Goal: Check status: Check status

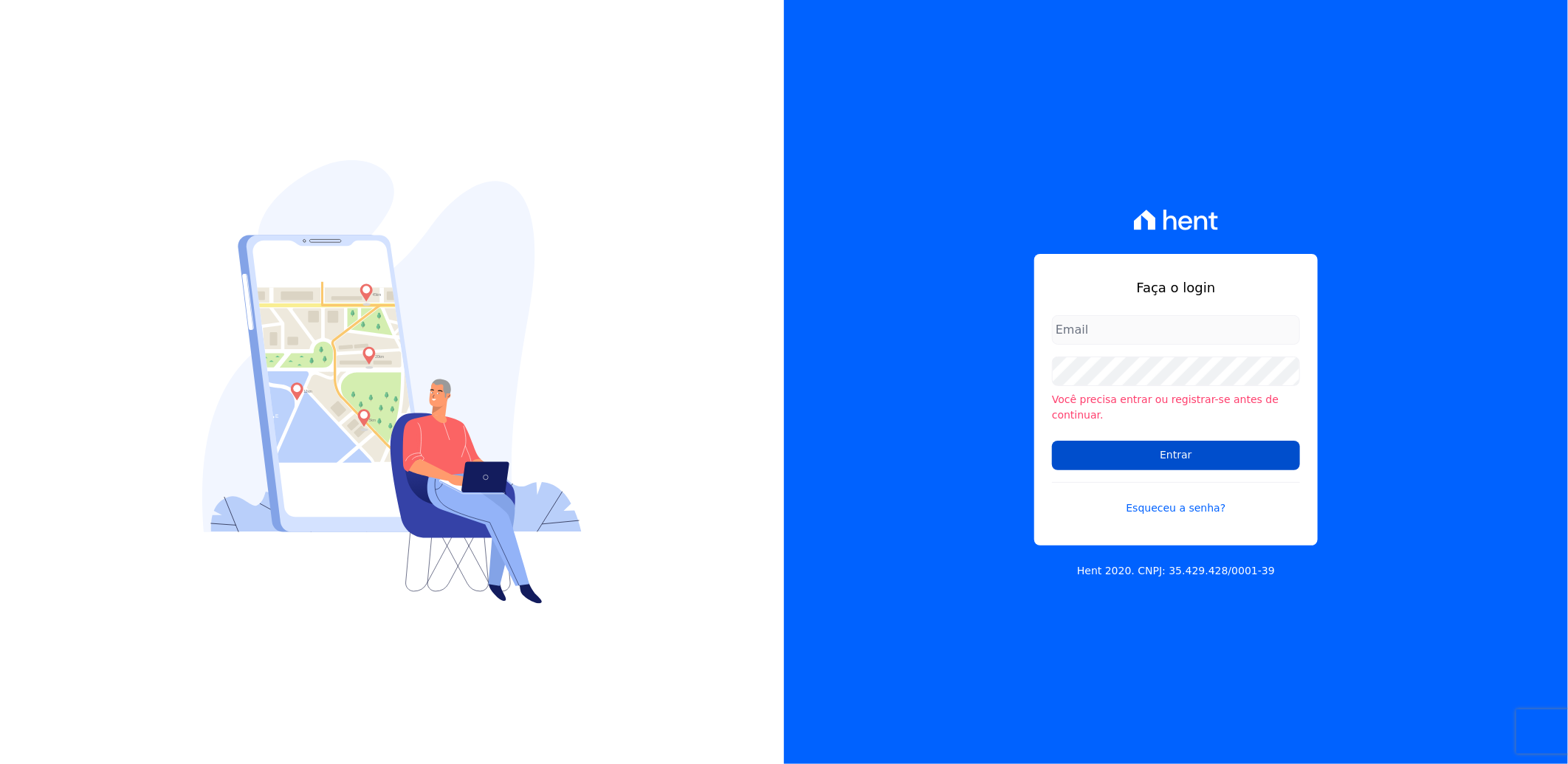
type input "[PERSON_NAME][EMAIL_ADDRESS][PERSON_NAME][DOMAIN_NAME]"
click at [1191, 450] on input "Entrar" at bounding box center [1176, 455] width 248 height 30
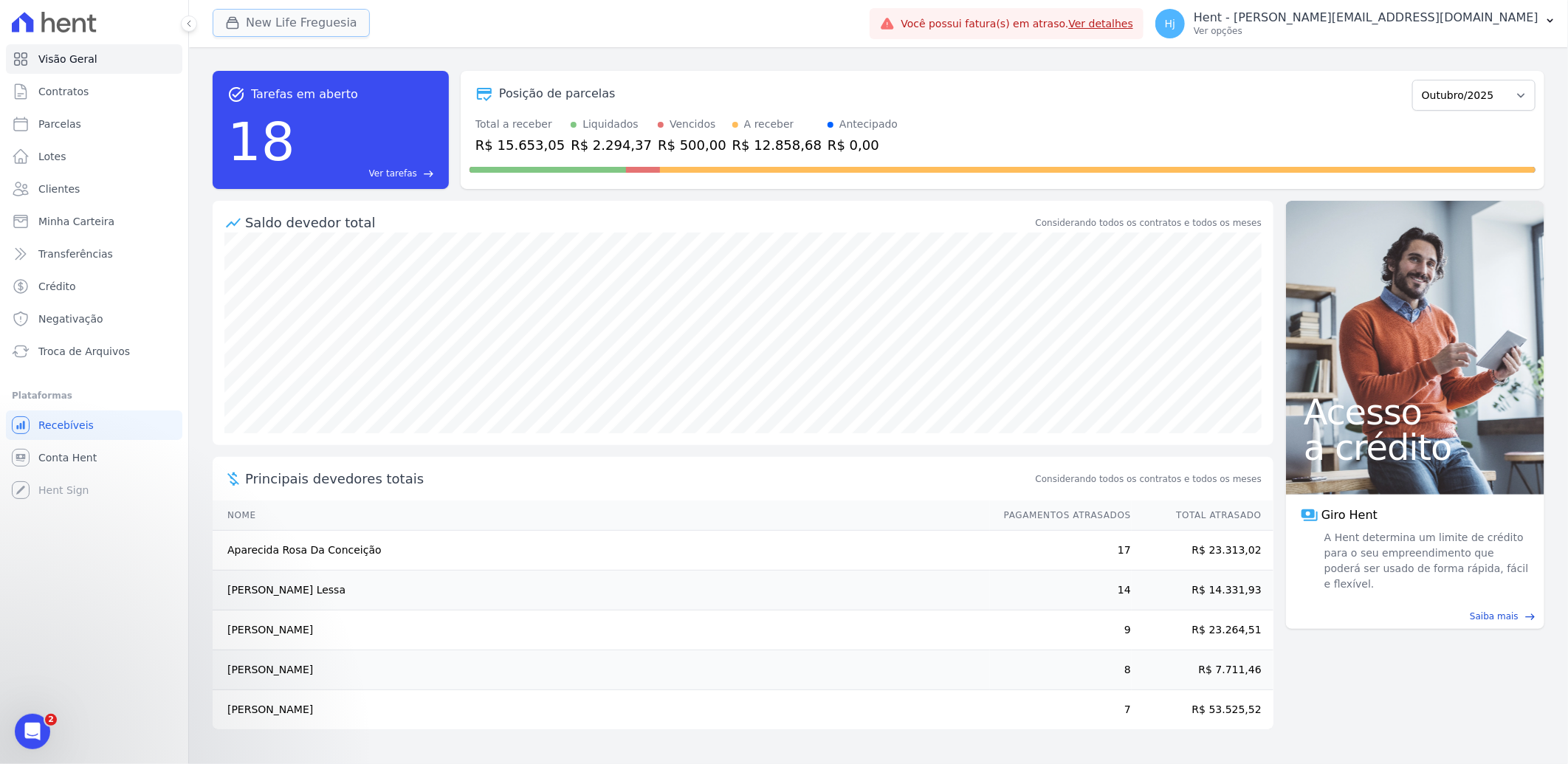
click at [282, 24] on button "New Life Freguesia" at bounding box center [291, 23] width 158 height 28
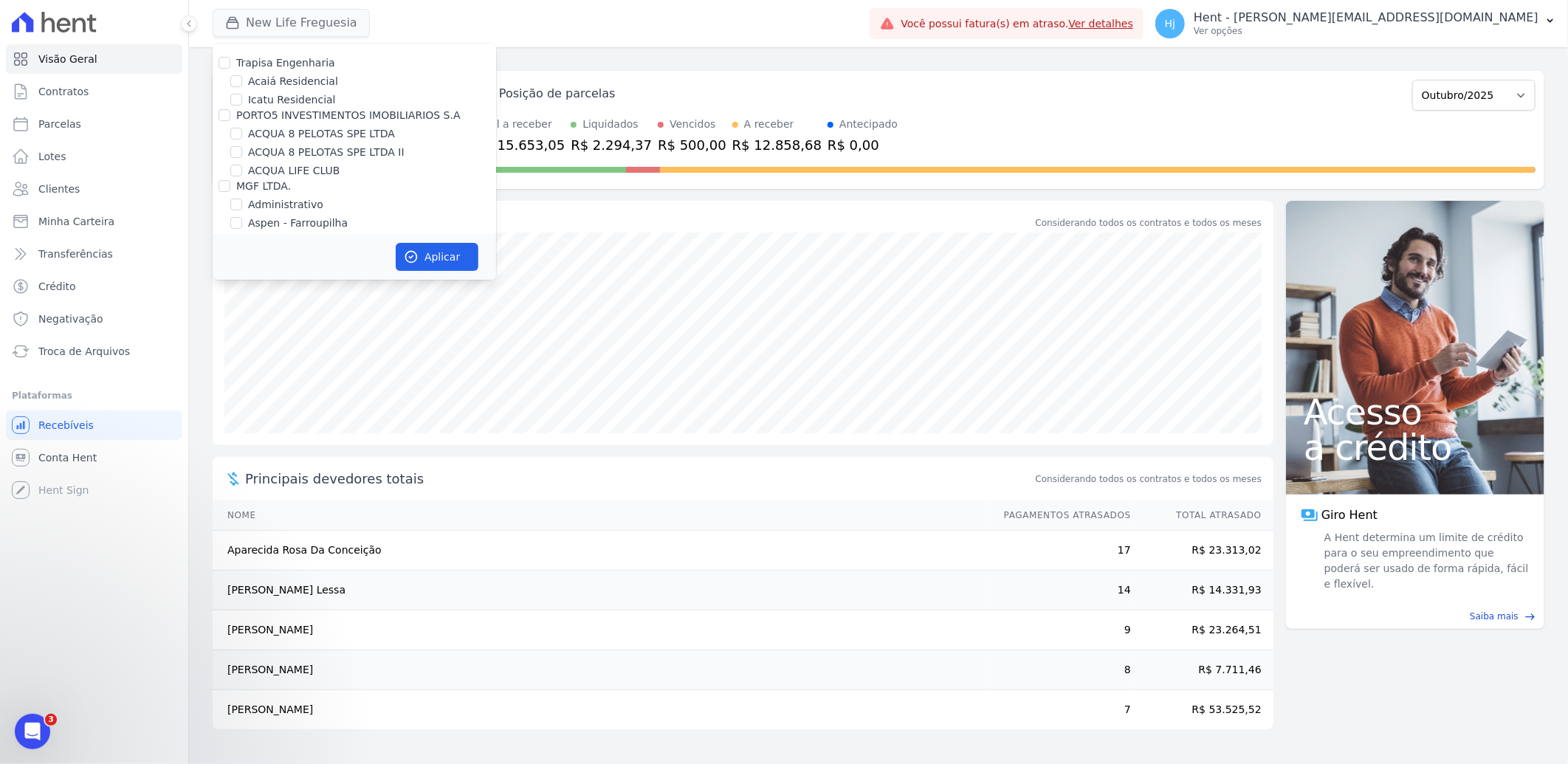
scroll to position [5941, 0]
click at [237, 308] on input "Mugango - Viva Iguaçu" at bounding box center [236, 314] width 12 height 12
checkbox input "true"
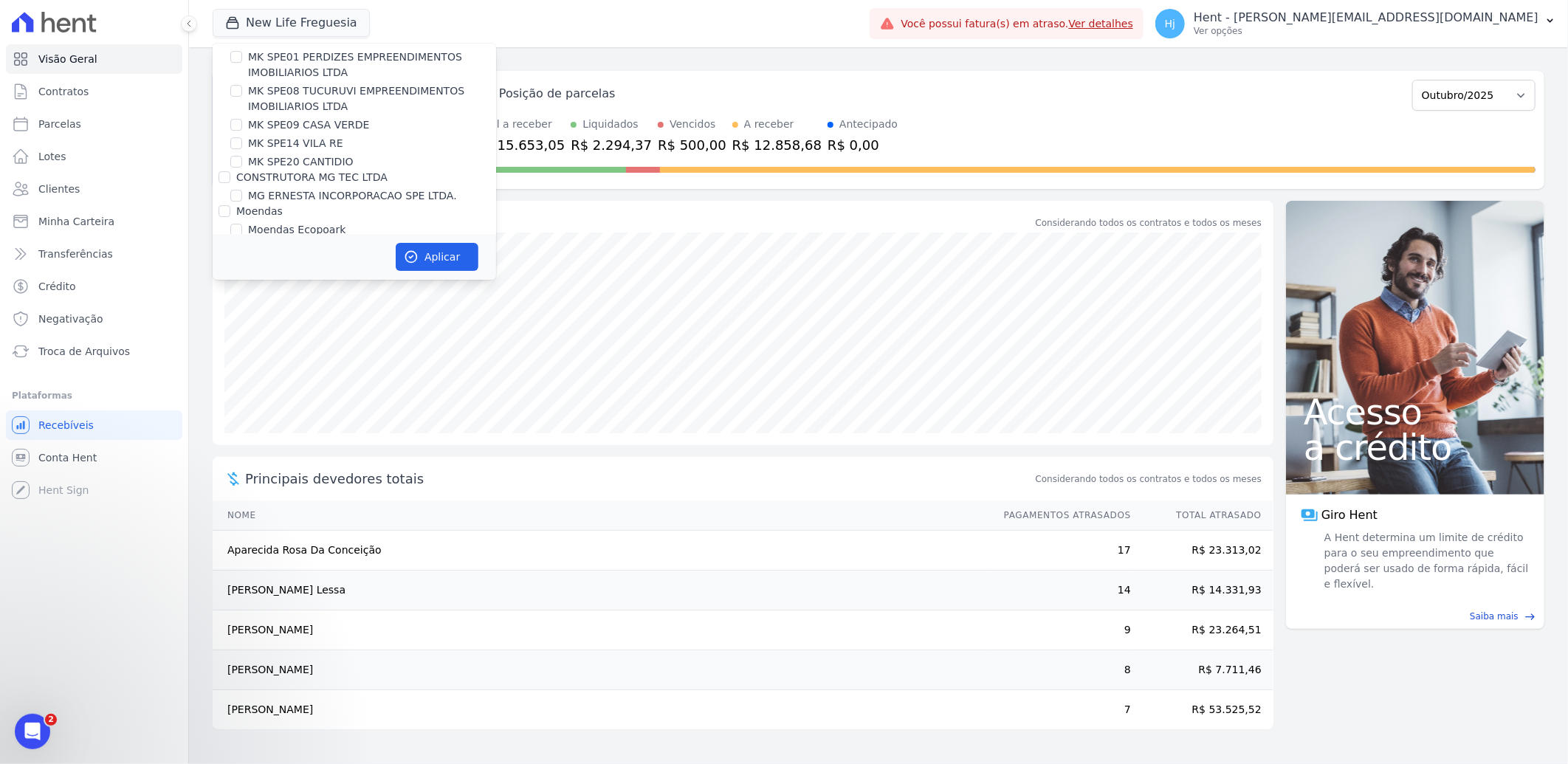
scroll to position [6597, 0]
click at [241, 330] on input "New Life Freguesia" at bounding box center [236, 336] width 12 height 12
checkbox input "false"
click at [432, 253] on button "Aplicar" at bounding box center [436, 257] width 82 height 28
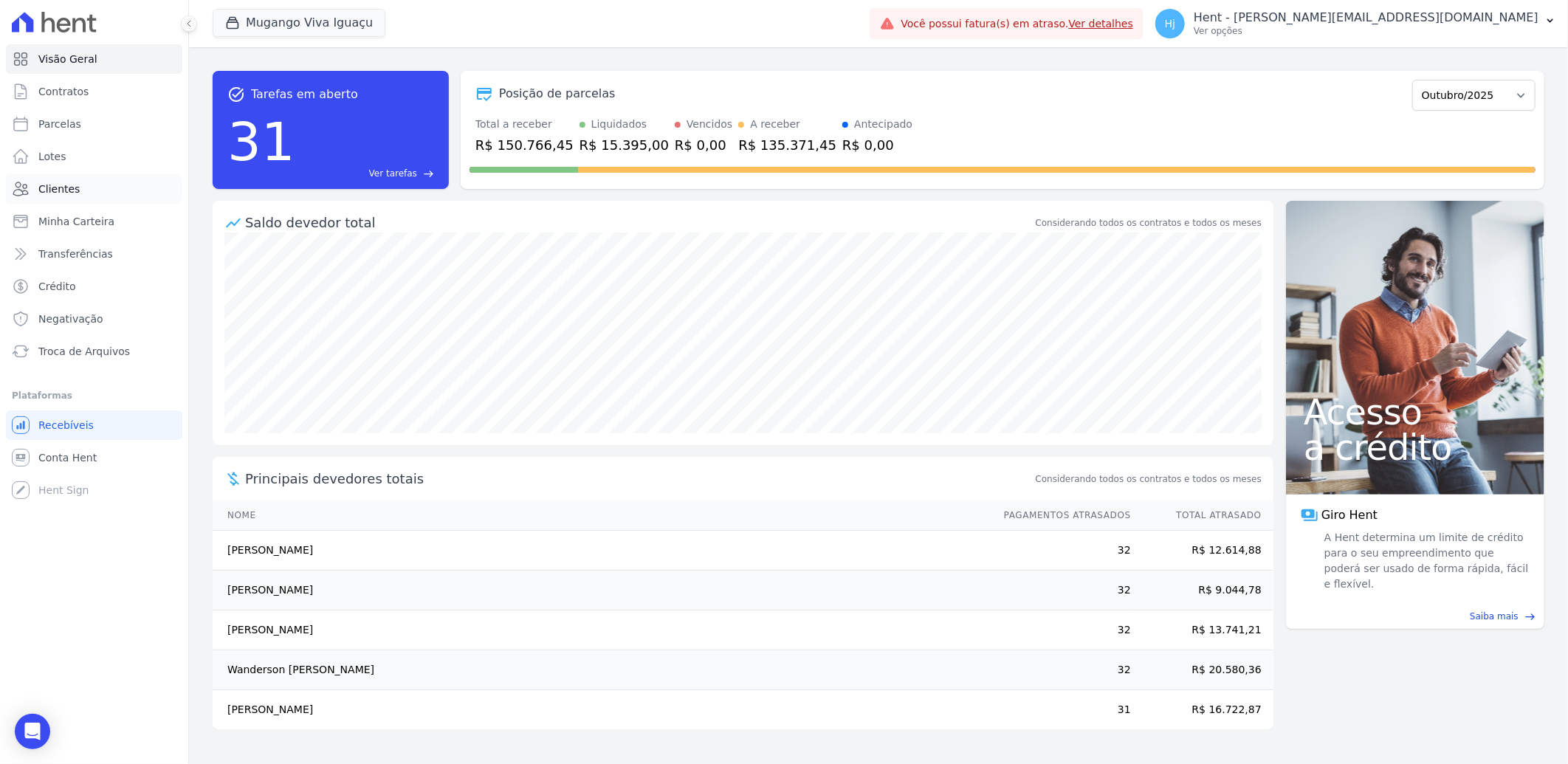
click at [60, 190] on span "Clientes" at bounding box center [60, 189] width 42 height 15
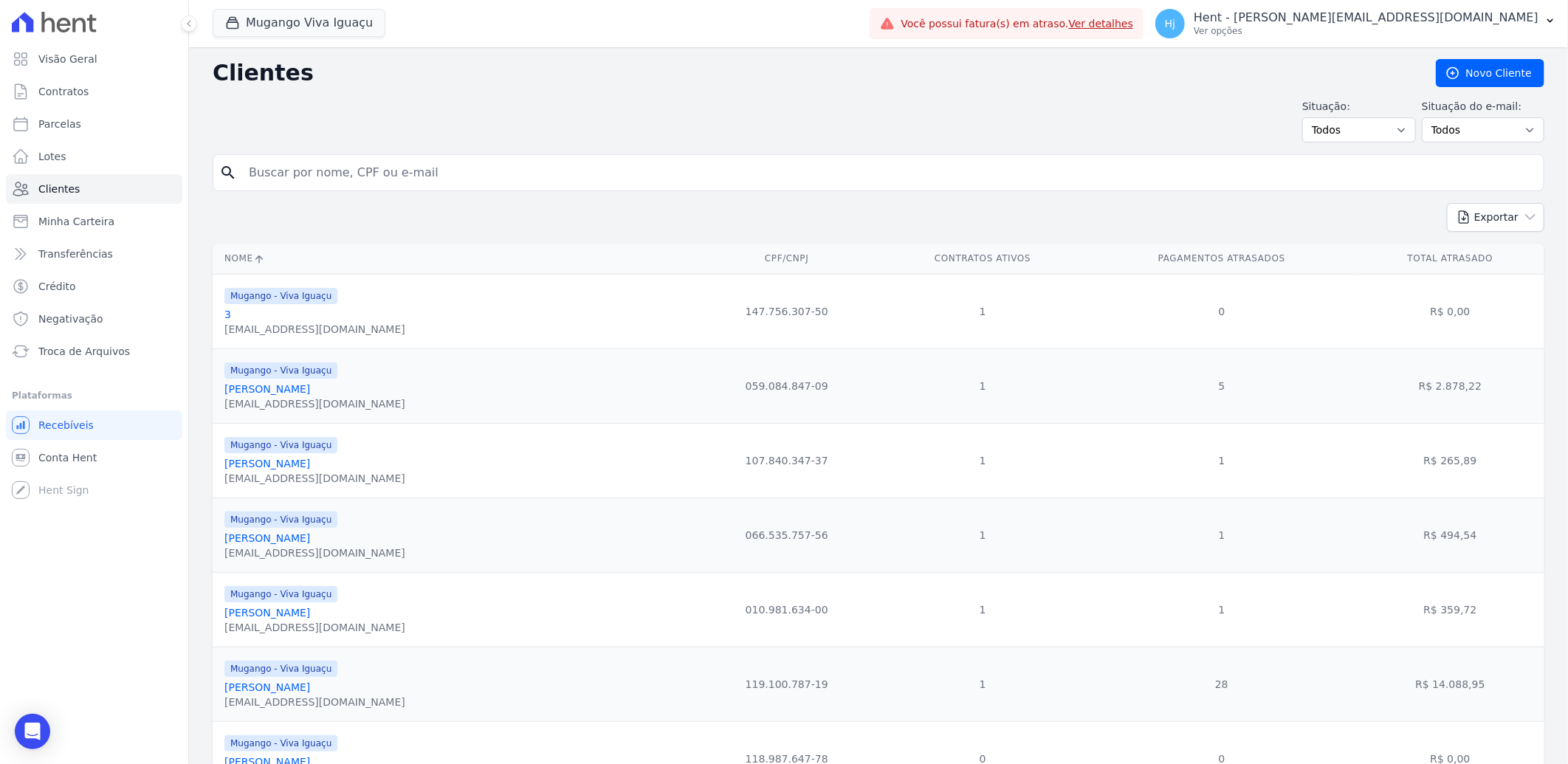
click at [412, 161] on input "search" at bounding box center [889, 173] width 1297 height 30
paste input "Marcelo Alves Martinelli"
type input "Marcelo Alves Martinelli"
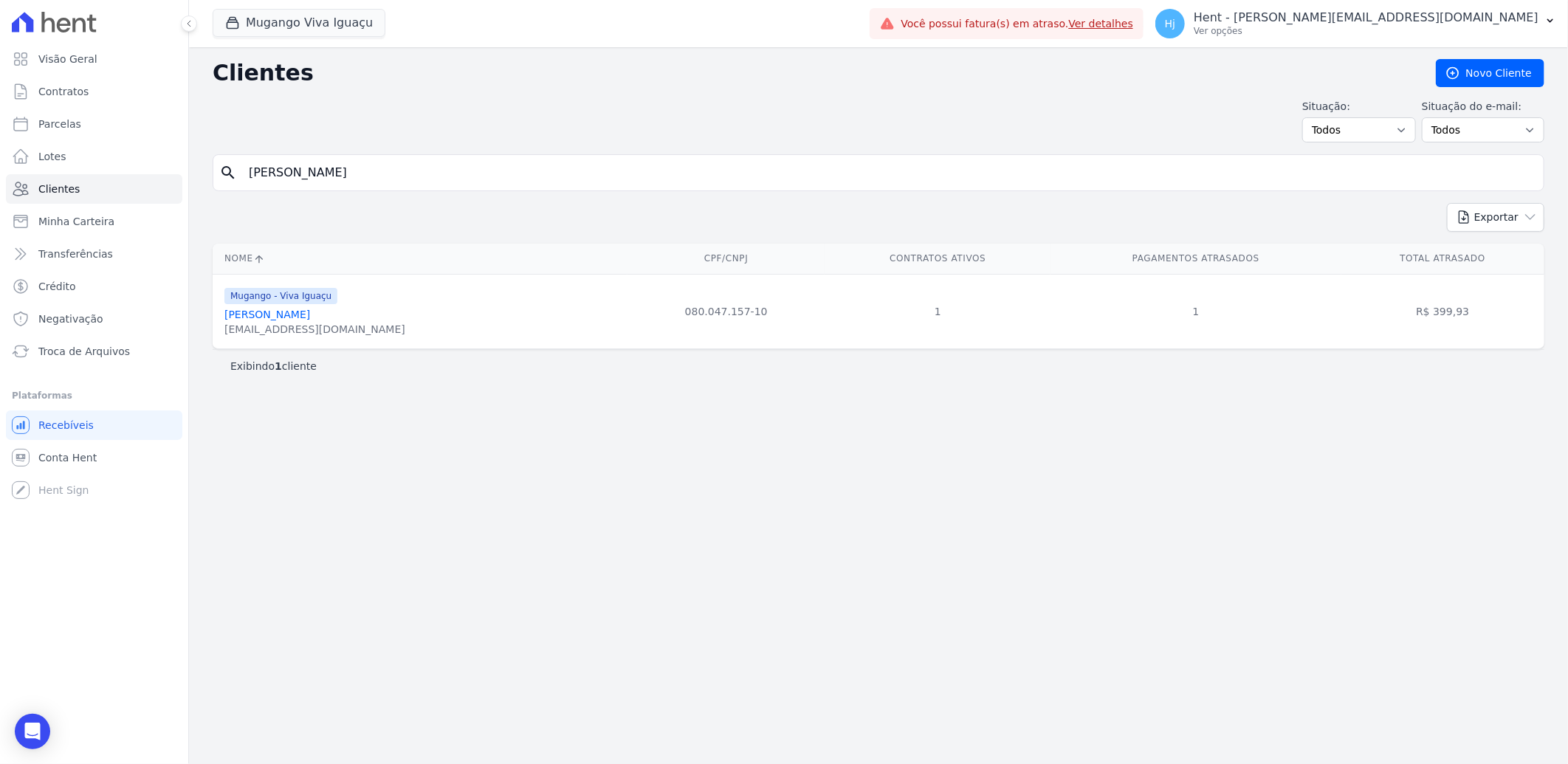
click at [303, 317] on link "Marcelo Alves Martinelli" at bounding box center [267, 315] width 85 height 12
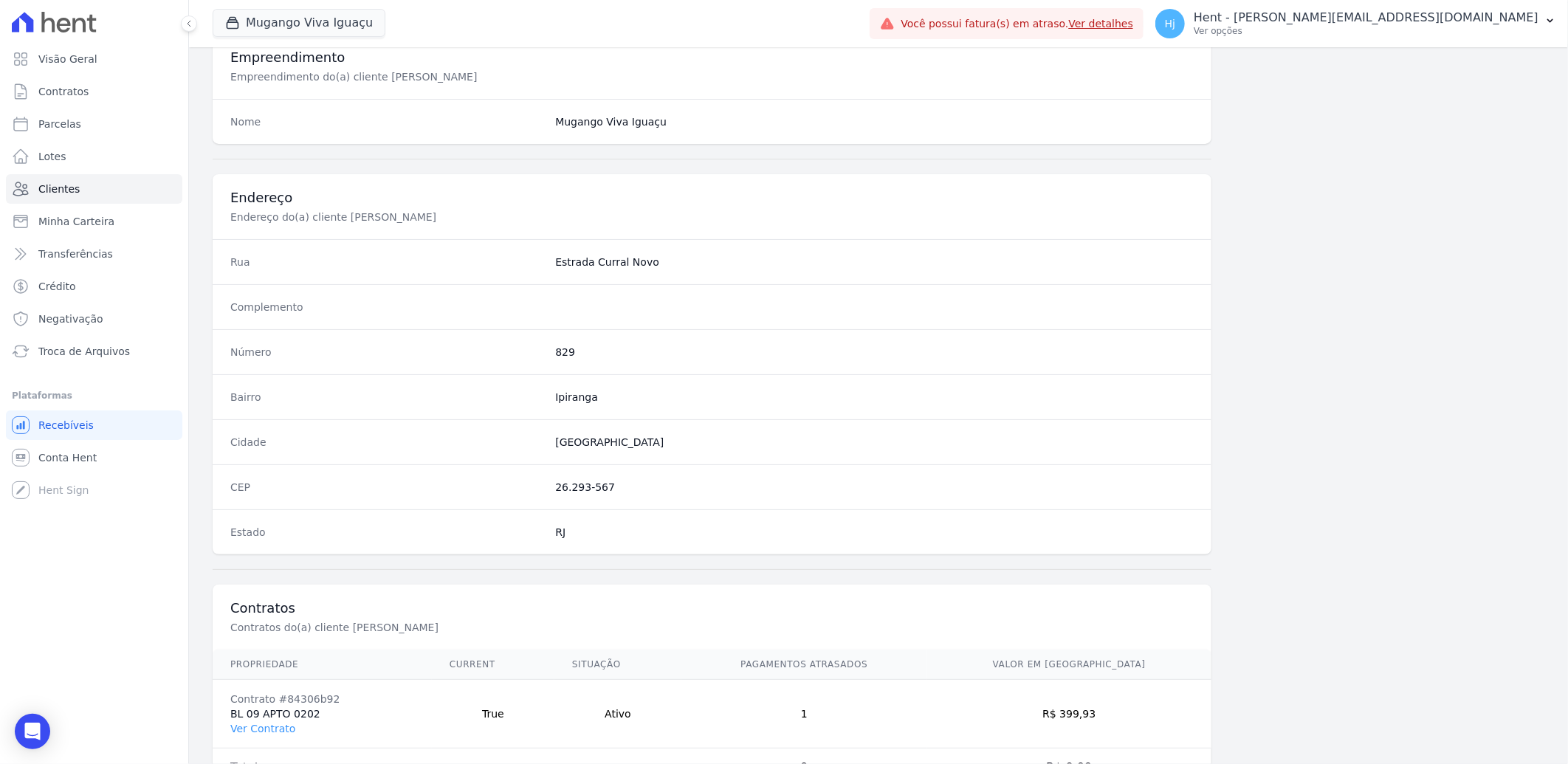
scroll to position [619, 0]
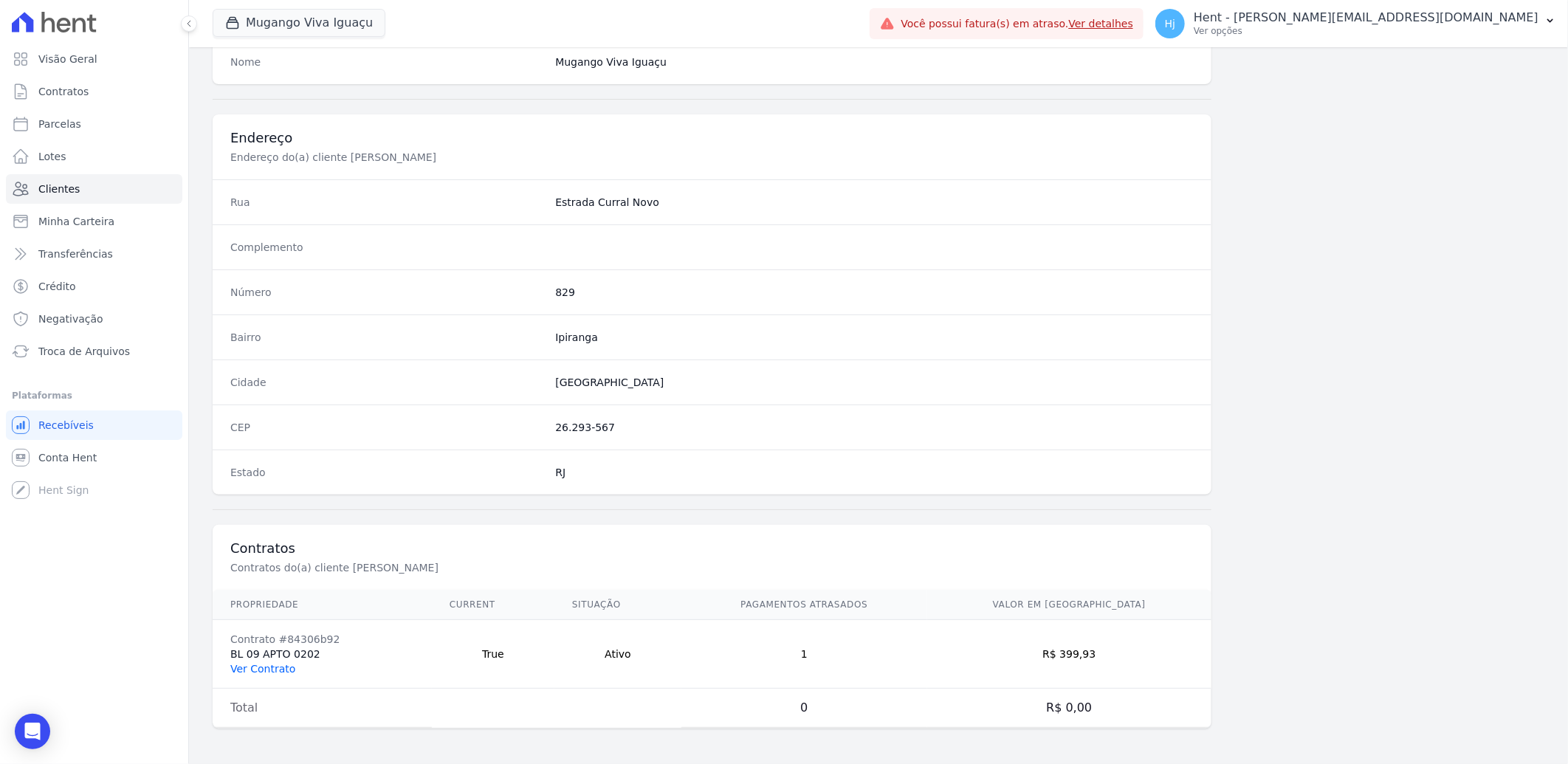
click at [267, 663] on link "Ver Contrato" at bounding box center [262, 669] width 64 height 12
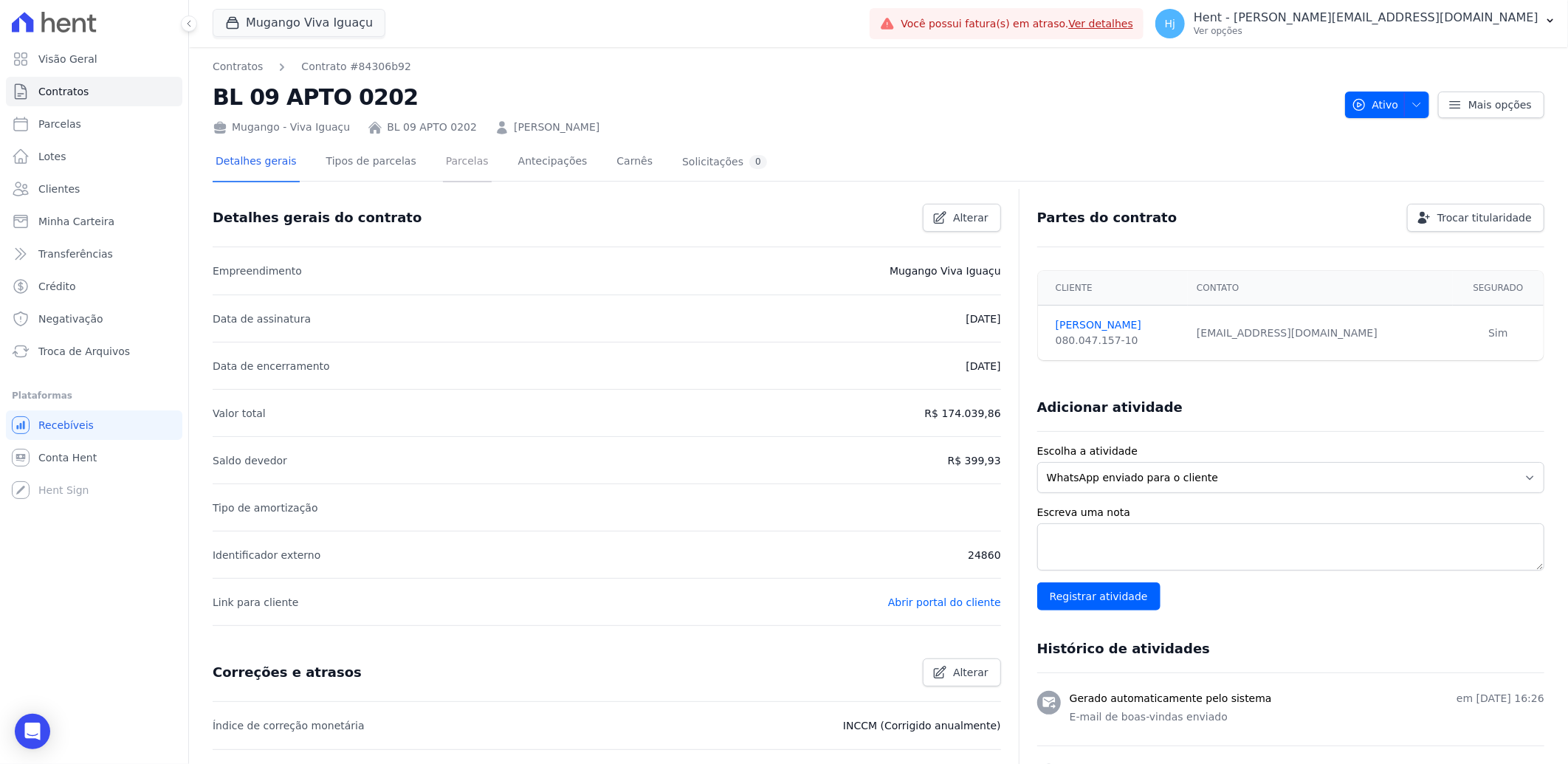
click at [443, 160] on link "Parcelas" at bounding box center [467, 162] width 49 height 39
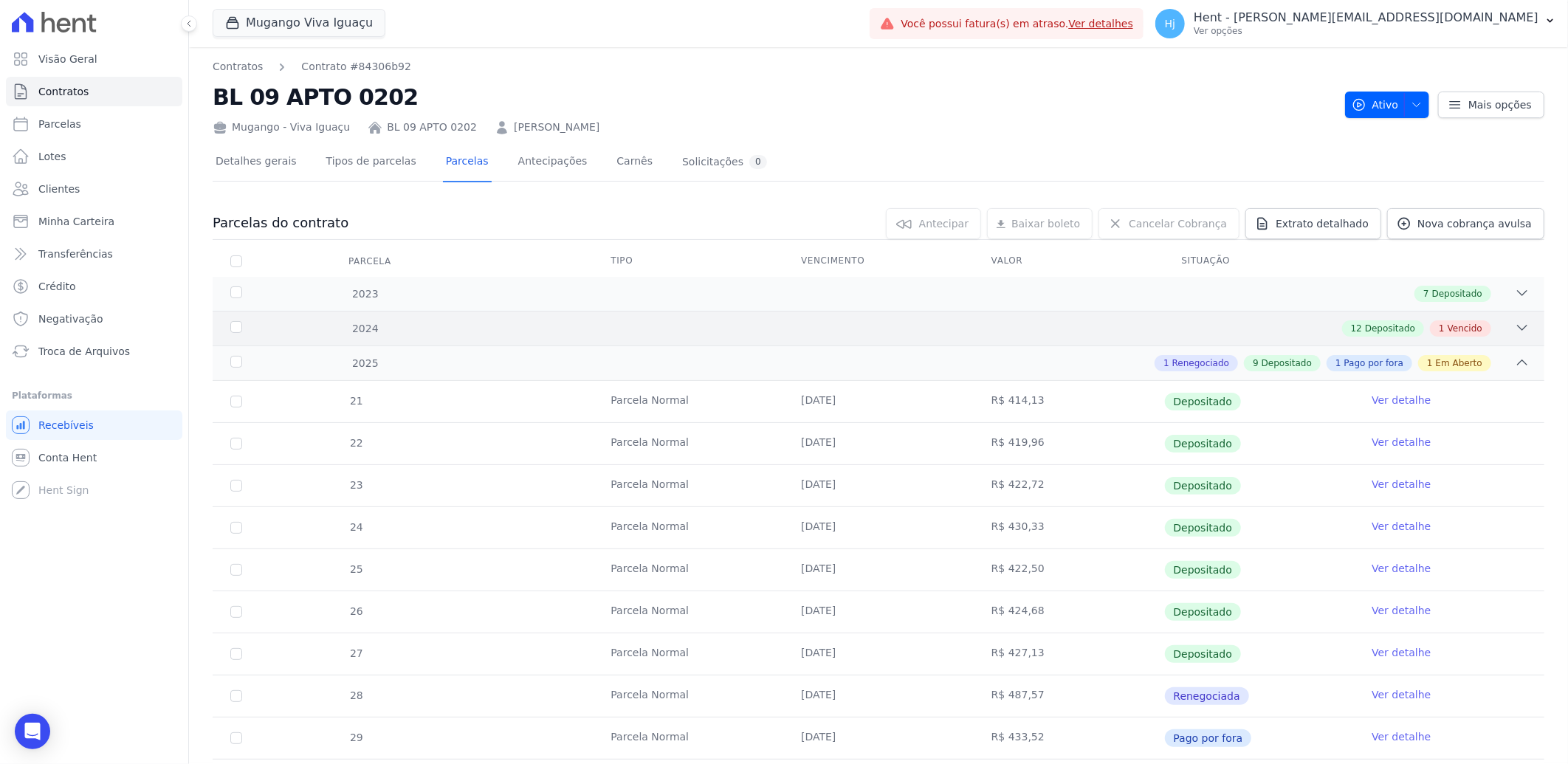
click at [925, 330] on div "12 Depositado 1 Vencido" at bounding box center [944, 328] width 1170 height 16
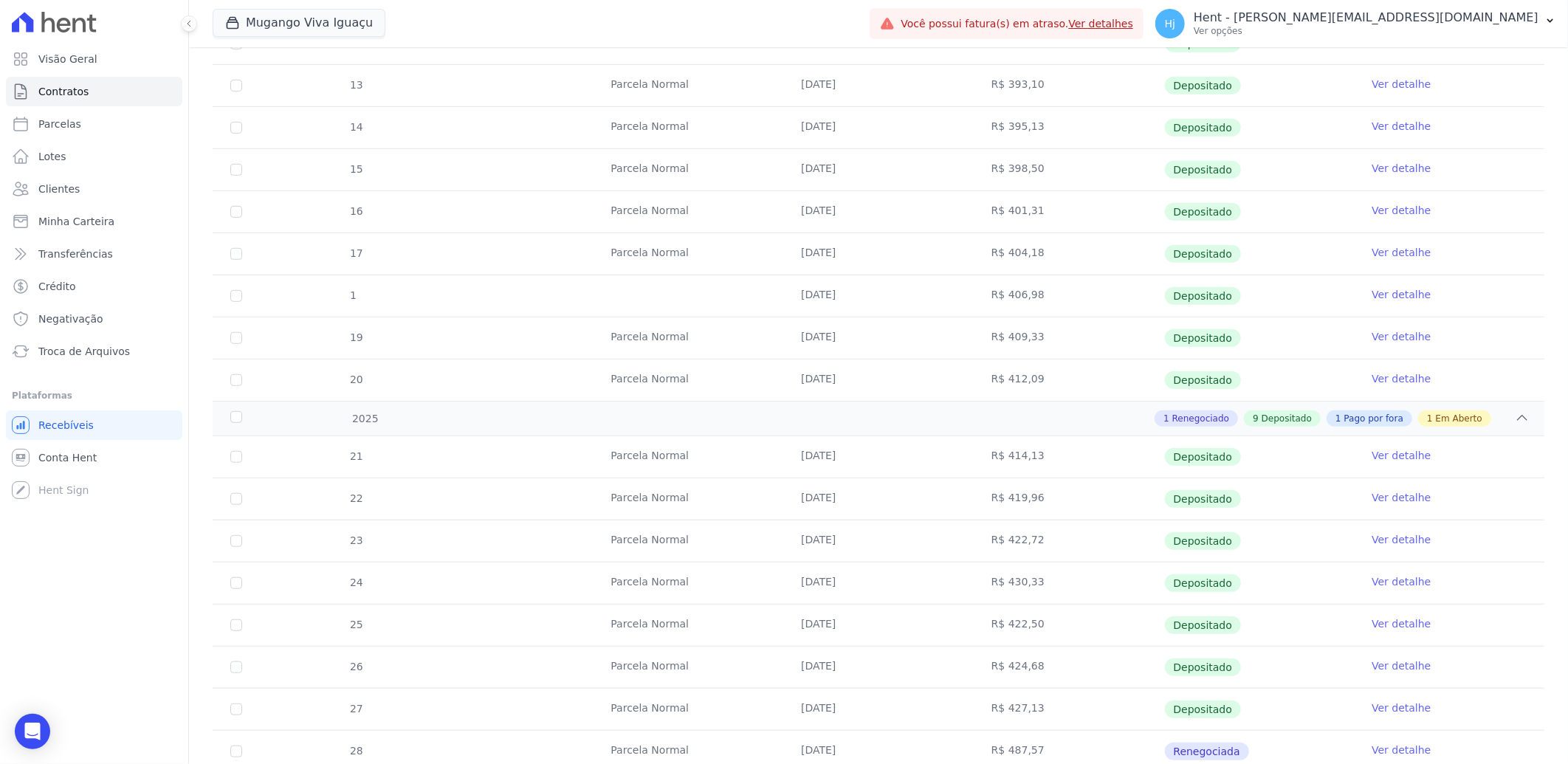
scroll to position [712, 0]
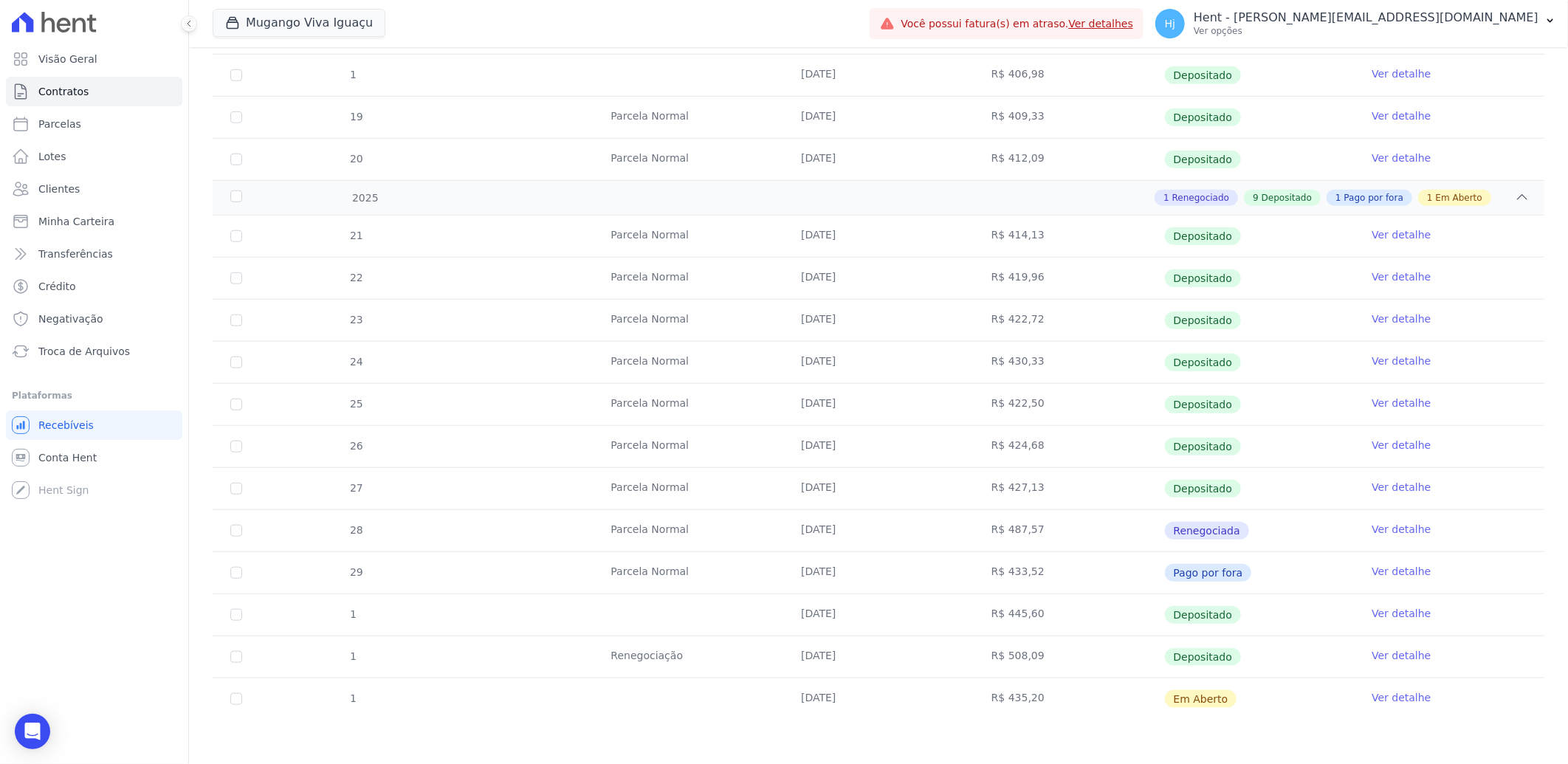
click at [1386, 698] on link "Ver detalhe" at bounding box center [1401, 698] width 60 height 15
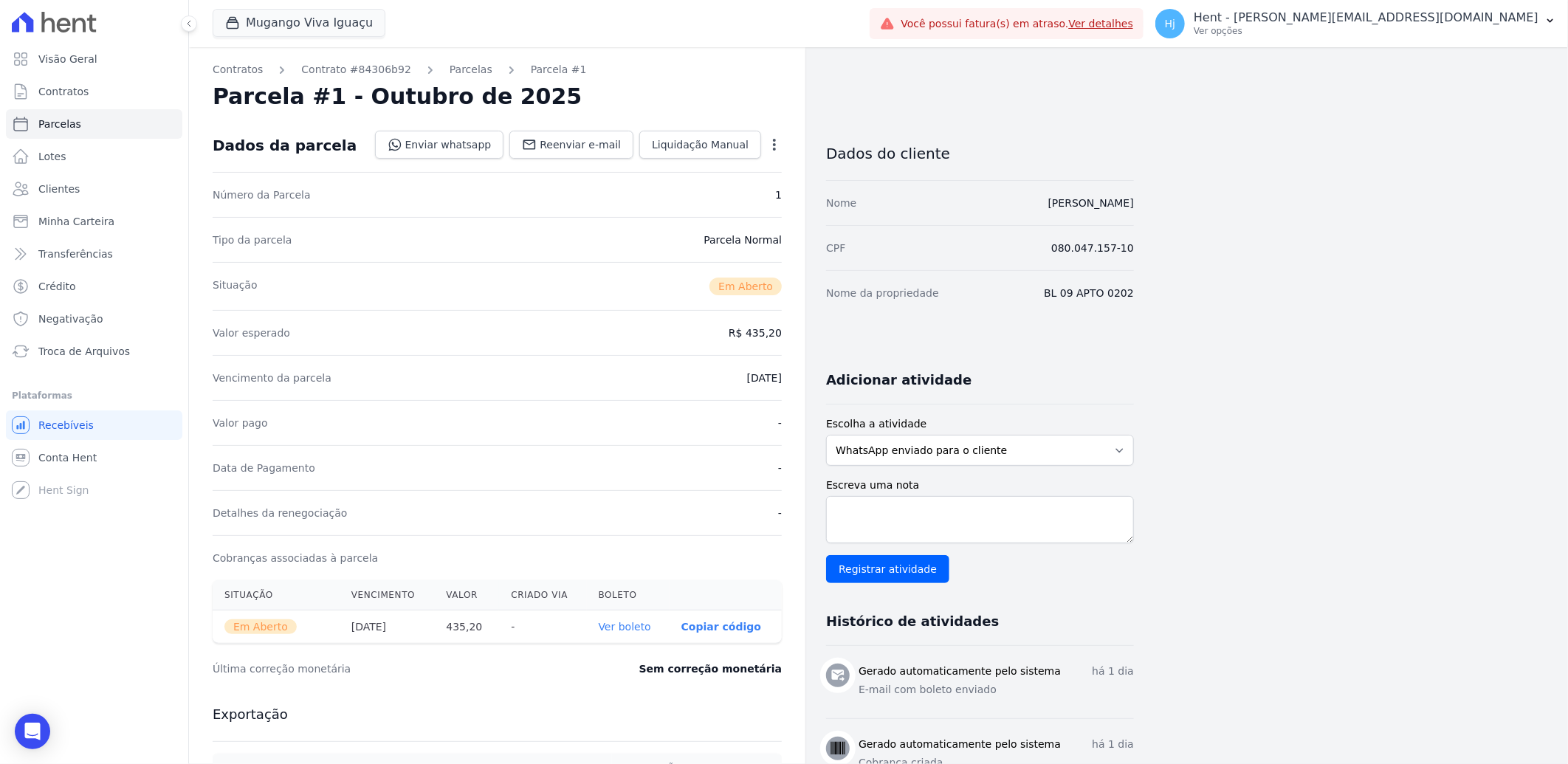
click at [623, 625] on link "Ver boleto" at bounding box center [625, 627] width 53 height 12
